Goal: Transaction & Acquisition: Purchase product/service

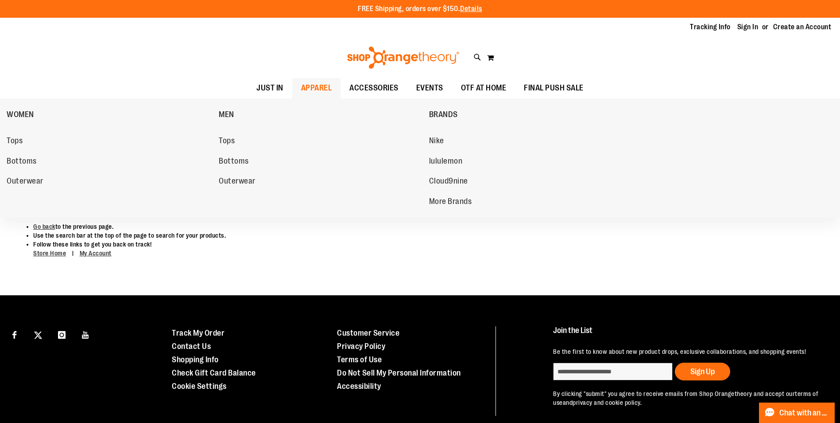
click at [301, 84] on span "APPAREL" at bounding box center [316, 88] width 31 height 20
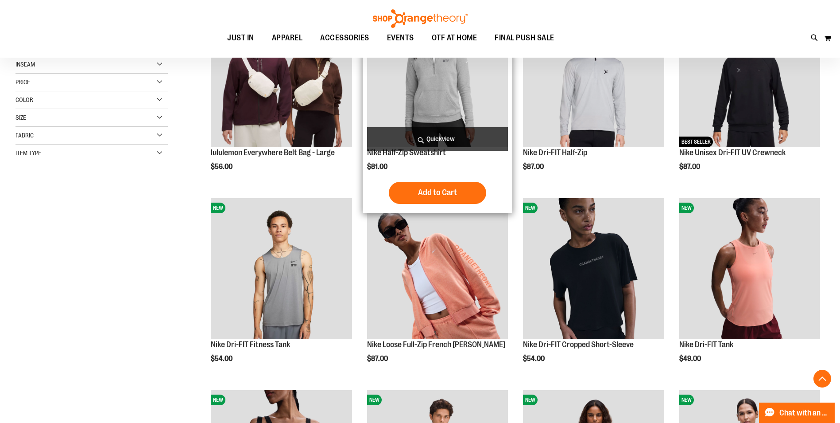
scroll to position [177, 0]
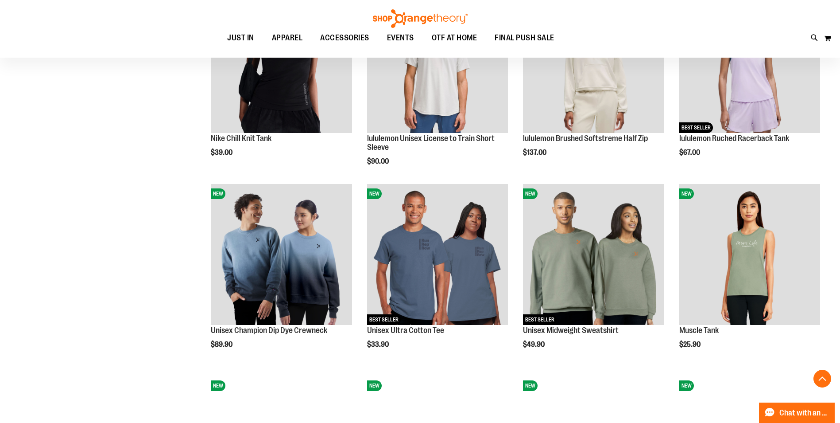
scroll to position [575, 0]
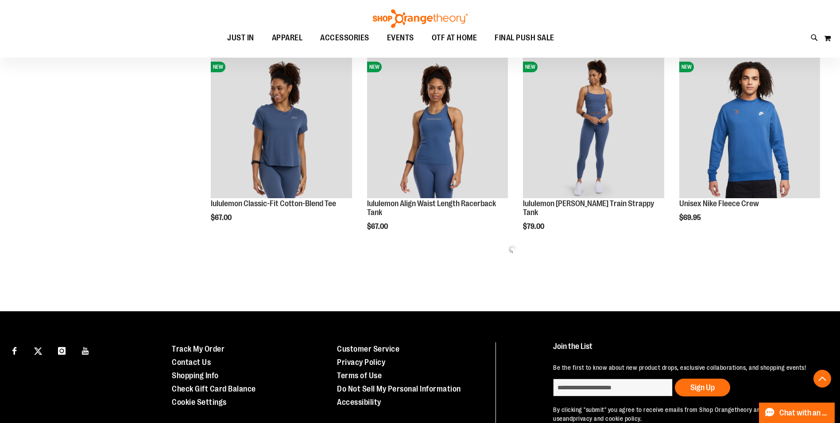
scroll to position [1107, 0]
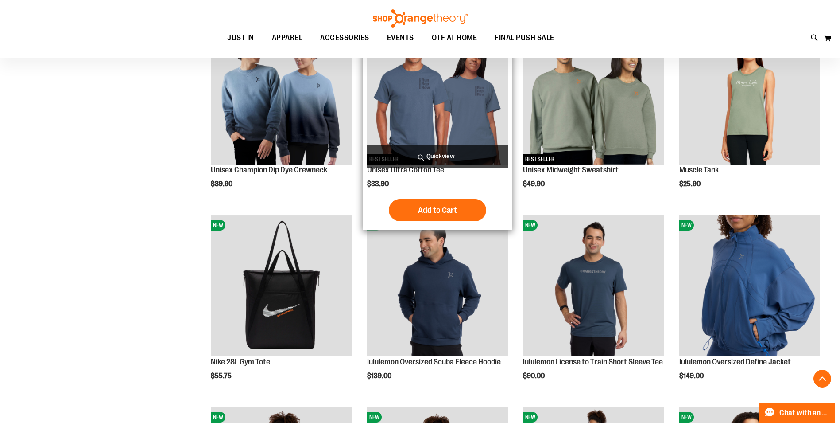
scroll to position [885, 0]
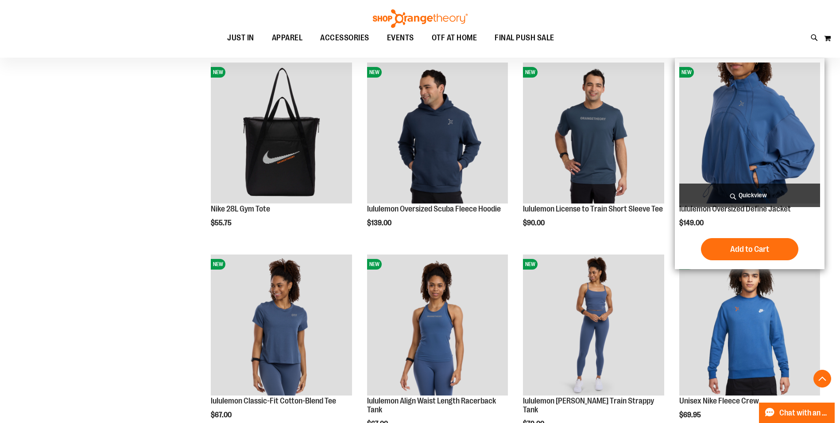
click at [777, 137] on img "product" at bounding box center [750, 132] width 141 height 141
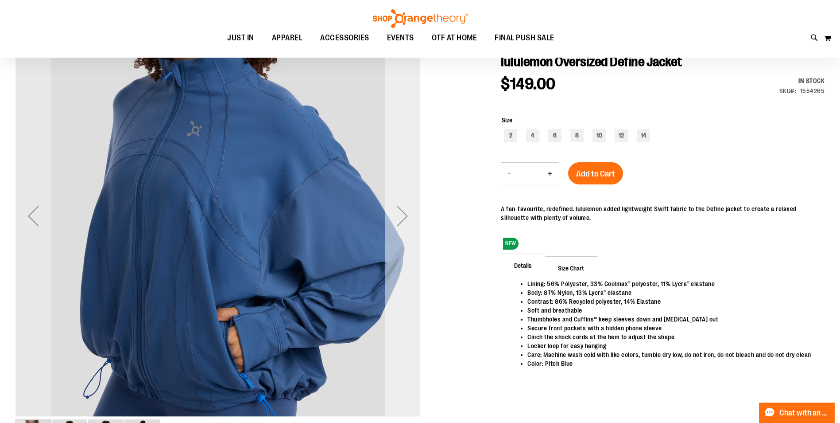
scroll to position [177, 0]
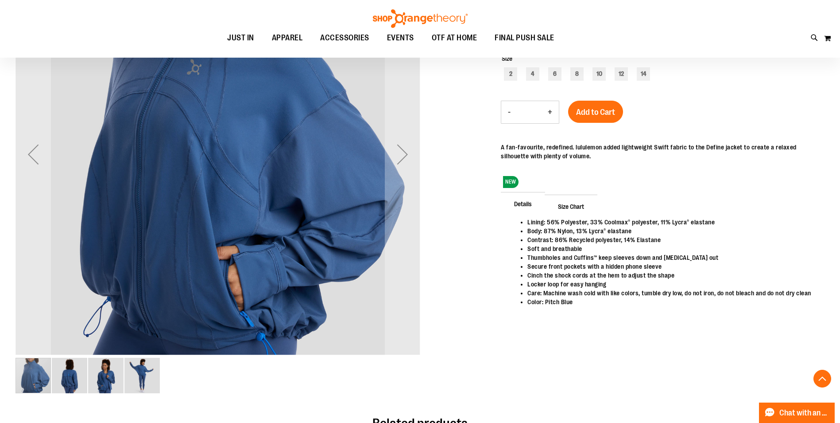
click at [59, 380] on img "image 2 of 4" at bounding box center [69, 374] width 35 height 35
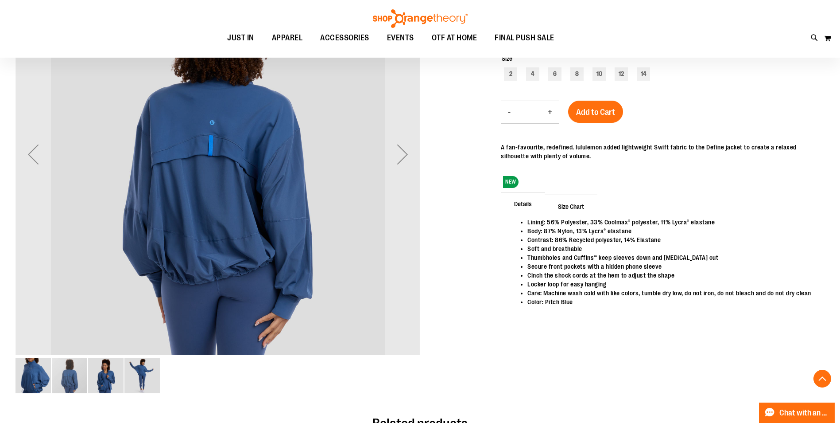
click at [105, 378] on img "image 3 of 4" at bounding box center [105, 374] width 35 height 35
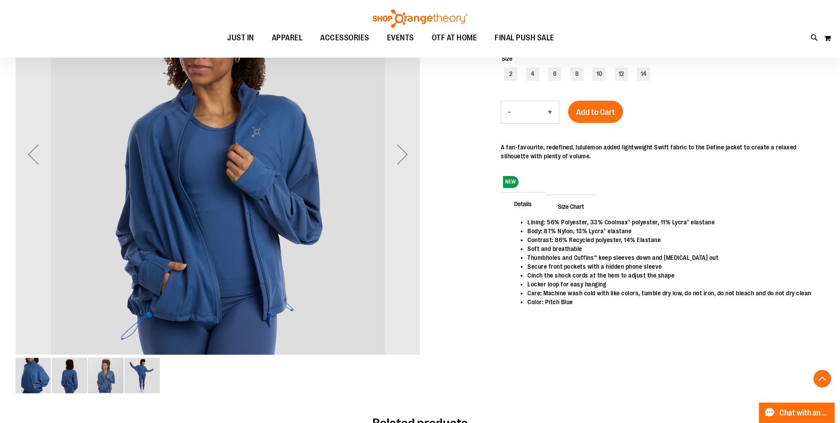
click at [148, 375] on img "image 4 of 4" at bounding box center [141, 374] width 35 height 35
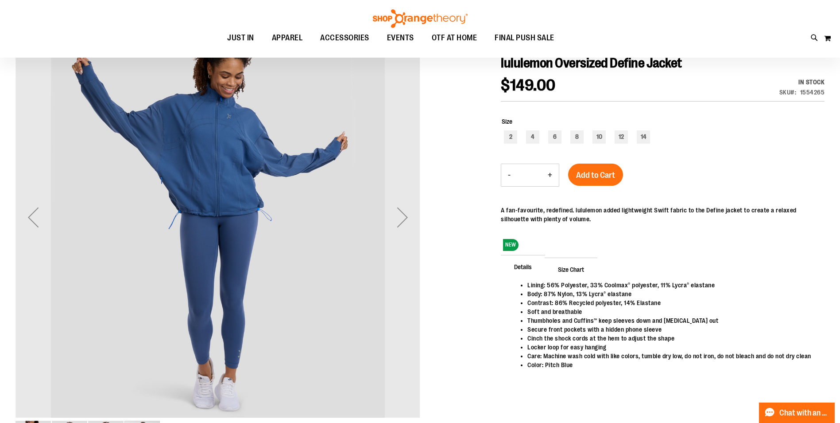
scroll to position [0, 0]
